Goal: Task Accomplishment & Management: Manage account settings

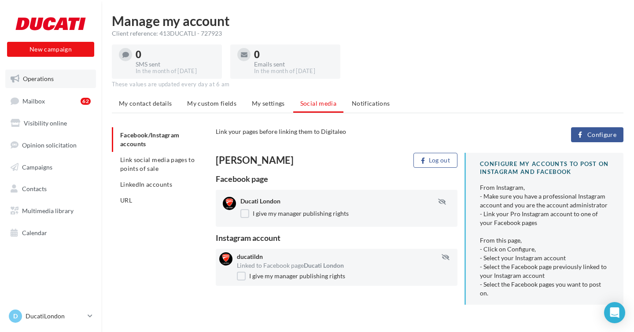
click at [39, 79] on span "Operations" at bounding box center [38, 78] width 31 height 7
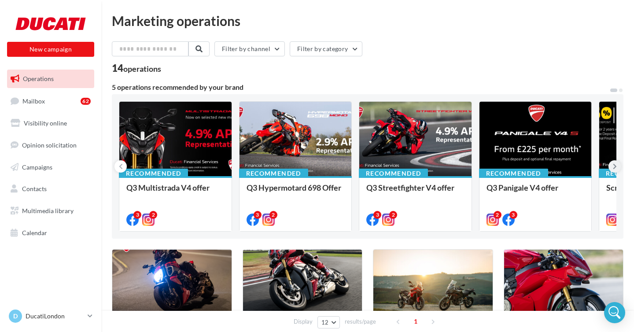
click at [618, 167] on button at bounding box center [615, 166] width 12 height 12
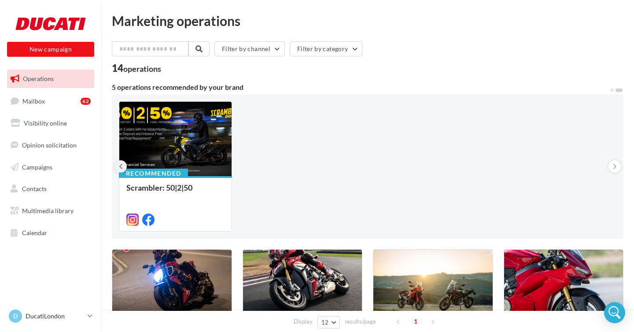
click at [120, 166] on icon at bounding box center [121, 166] width 4 height 9
